Goal: Task Accomplishment & Management: Use online tool/utility

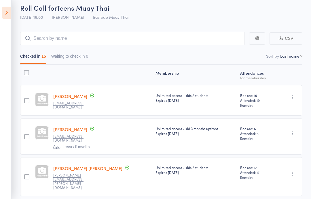
click at [9, 12] on icon at bounding box center [6, 13] width 9 height 12
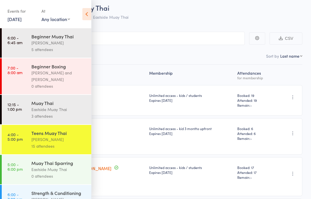
click at [54, 169] on div "Eastside Muay Thai" at bounding box center [58, 169] width 55 height 7
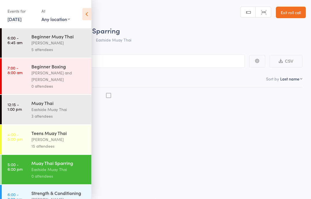
scroll to position [0, 0]
click at [87, 12] on icon at bounding box center [86, 14] width 9 height 12
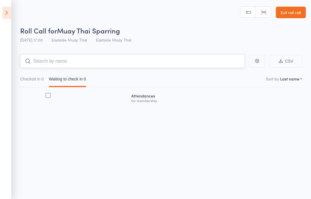
click at [56, 59] on input "search" at bounding box center [132, 60] width 225 height 13
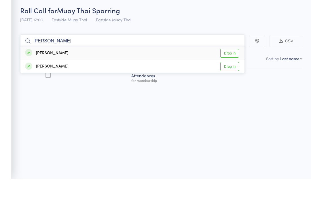
type input "[PERSON_NAME]"
click at [237, 69] on link "Drop in" at bounding box center [229, 73] width 19 height 9
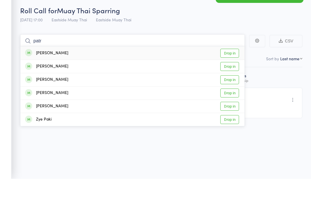
click at [230, 54] on input "patr" at bounding box center [132, 60] width 225 height 13
type input "patr"
click at [227, 69] on link "Drop in" at bounding box center [229, 73] width 19 height 9
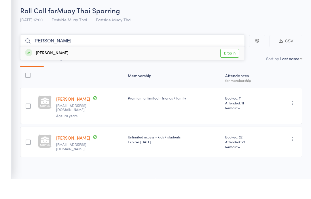
type input "[PERSON_NAME]"
click at [230, 69] on link "Drop in" at bounding box center [229, 73] width 19 height 9
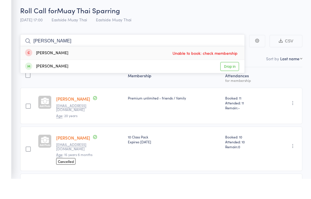
type input "[PERSON_NAME]"
click at [237, 82] on link "Drop in" at bounding box center [229, 86] width 19 height 9
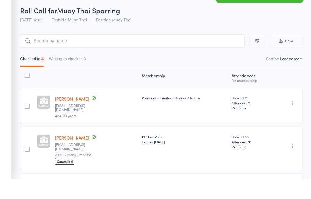
scroll to position [20, 0]
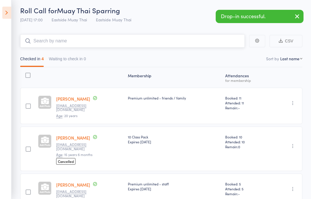
click at [63, 48] on input "search" at bounding box center [132, 40] width 225 height 13
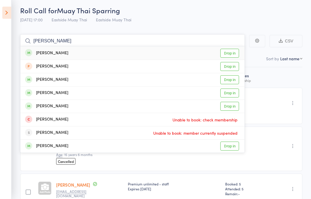
type input "[PERSON_NAME]"
click at [228, 54] on link "Drop in" at bounding box center [229, 53] width 19 height 9
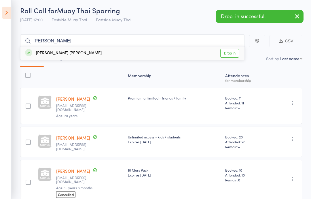
click at [203, 23] on div "Roll Call for Muay Thai Sparring [DATE] 17:00 Eastside Muay Thai Eastside Muay …" at bounding box center [163, 15] width 286 height 20
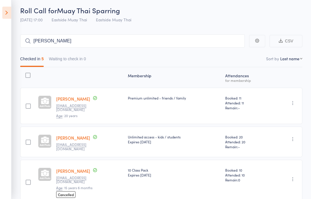
click at [186, 52] on div "Checked in 5 Waiting to check in 0" at bounding box center [161, 58] width 282 height 20
click at [210, 44] on input "[PERSON_NAME]" at bounding box center [132, 40] width 225 height 13
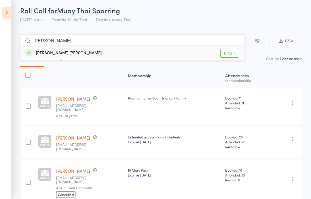
type input "[PERSON_NAME]"
click at [238, 53] on link "Drop in" at bounding box center [229, 53] width 19 height 9
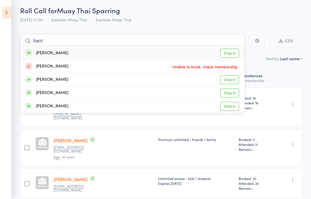
type input "harri"
click at [233, 49] on link "Drop in" at bounding box center [229, 53] width 19 height 9
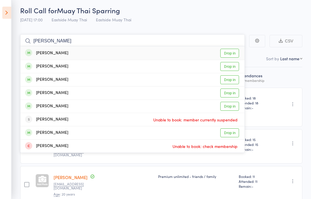
type input "[PERSON_NAME]"
click at [231, 52] on link "Drop in" at bounding box center [229, 53] width 19 height 9
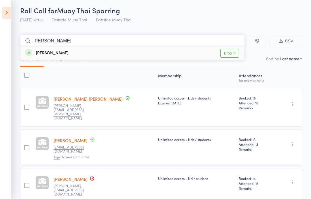
type input "[PERSON_NAME]"
click at [223, 54] on link "Drop in" at bounding box center [229, 53] width 19 height 9
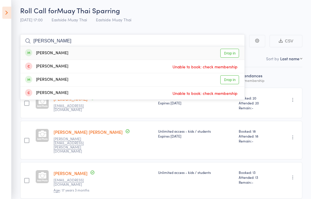
type input "[PERSON_NAME]"
click at [79, 55] on div "[PERSON_NAME] Drop in" at bounding box center [132, 52] width 224 height 13
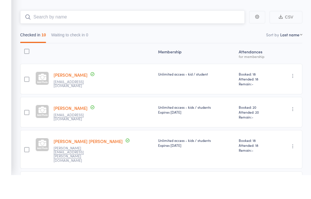
scroll to position [0, 0]
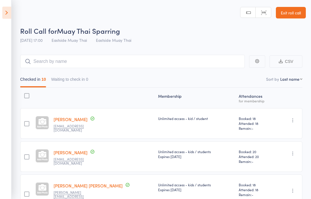
click at [8, 14] on icon at bounding box center [6, 13] width 9 height 12
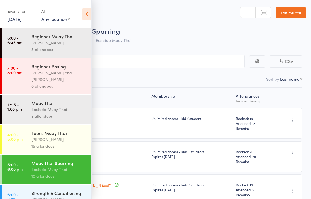
click at [57, 165] on div "Muay Thai Sparring" at bounding box center [58, 163] width 55 height 6
click at [25, 171] on link "5:00 - 6:00 pm Muay Thai Sparring Eastside Muay Thai 10 attendees" at bounding box center [47, 169] width 90 height 29
click at [28, 173] on link "5:00 - 6:00 pm Muay Thai Sparring Eastside Muay Thai 10 attendees" at bounding box center [47, 169] width 90 height 29
click at [89, 12] on icon at bounding box center [86, 14] width 9 height 12
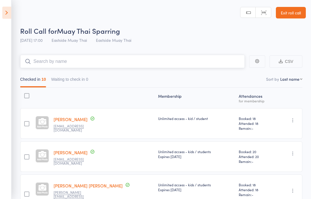
click at [107, 55] on input "search" at bounding box center [132, 61] width 225 height 13
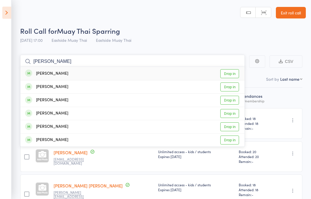
type input "[PERSON_NAME]"
click at [89, 69] on div "[PERSON_NAME] Drop in" at bounding box center [132, 73] width 224 height 13
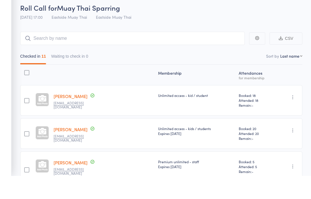
scroll to position [23, 0]
click at [3, 10] on icon at bounding box center [6, 13] width 9 height 12
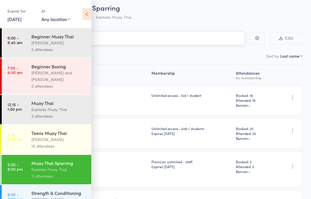
click at [154, 40] on input "search" at bounding box center [127, 38] width 236 height 13
click at [89, 13] on icon at bounding box center [86, 14] width 9 height 12
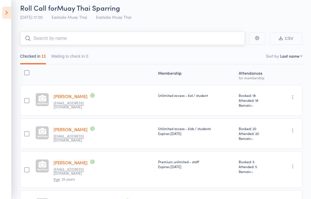
click at [138, 43] on input "search" at bounding box center [132, 38] width 225 height 13
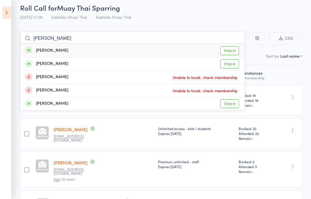
type input "[PERSON_NAME]"
click at [232, 48] on link "Drop in" at bounding box center [229, 50] width 19 height 9
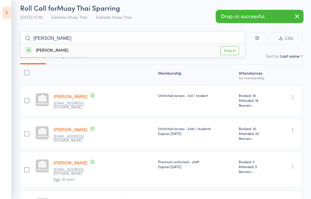
type input "[PERSON_NAME]"
click at [228, 48] on link "Drop in" at bounding box center [229, 50] width 19 height 9
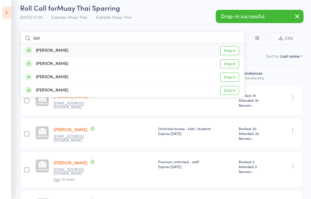
type input "tori"
click at [234, 50] on link "Drop in" at bounding box center [229, 50] width 19 height 9
type input "drew"
click at [231, 49] on link "Drop in" at bounding box center [229, 50] width 19 height 9
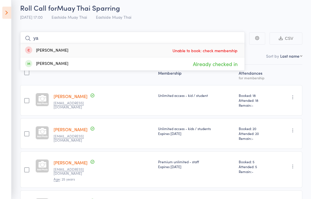
type input "y"
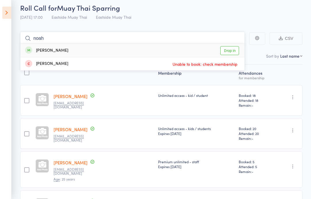
type input "noah"
click at [229, 46] on link "Drop in" at bounding box center [229, 50] width 19 height 9
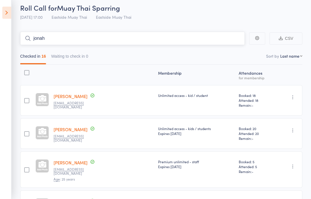
scroll to position [3, 0]
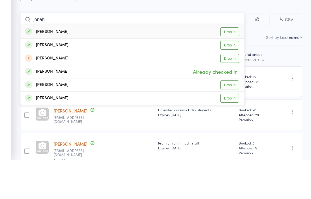
type input "jonah"
click at [234, 79] on link "Drop in" at bounding box center [229, 83] width 19 height 9
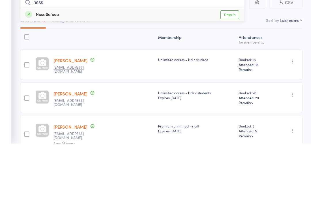
type input "ness"
click at [237, 66] on link "Drop in" at bounding box center [229, 70] width 19 height 9
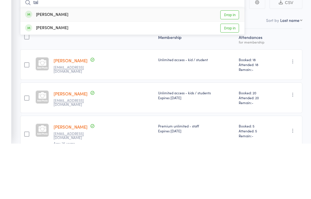
type input "tal"
click at [231, 79] on link "Drop in" at bounding box center [229, 83] width 19 height 9
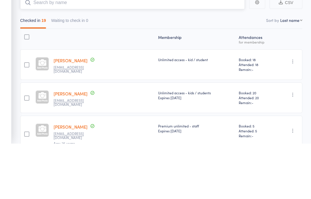
scroll to position [22, 0]
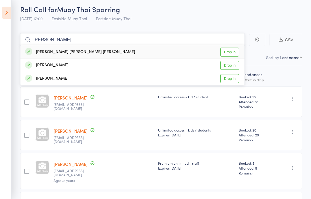
type input "[PERSON_NAME]"
click at [140, 49] on div "[PERSON_NAME] [PERSON_NAME] [PERSON_NAME] Drop in" at bounding box center [132, 51] width 224 height 13
